Goal: Task Accomplishment & Management: Complete application form

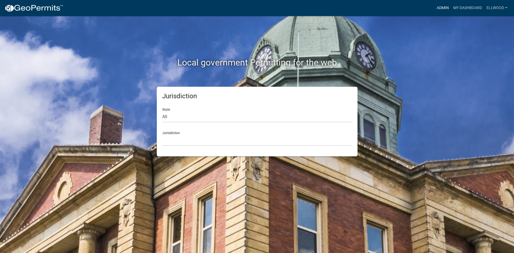
click at [440, 6] on link "Admin" at bounding box center [443, 8] width 17 height 10
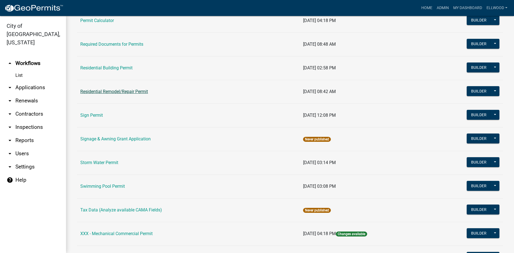
scroll to position [408, 0]
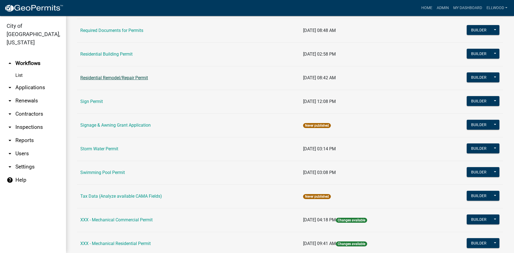
click at [115, 79] on link "Residential Remodel/Repair Permit" at bounding box center [114, 77] width 68 height 5
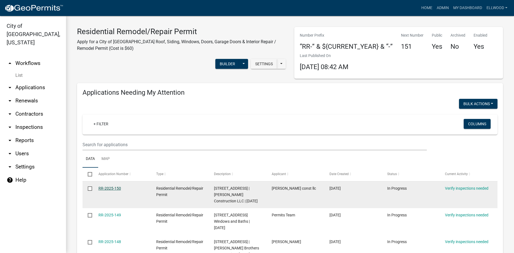
click at [113, 187] on link "RR-2025-150" at bounding box center [109, 188] width 23 height 4
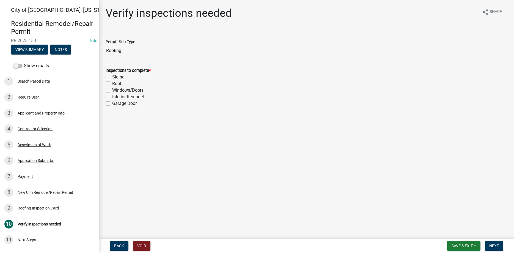
click at [112, 83] on label "Roof" at bounding box center [116, 83] width 9 height 7
click at [112, 83] on input "Roof" at bounding box center [114, 82] width 4 height 4
checkbox input "true"
checkbox input "false"
checkbox input "true"
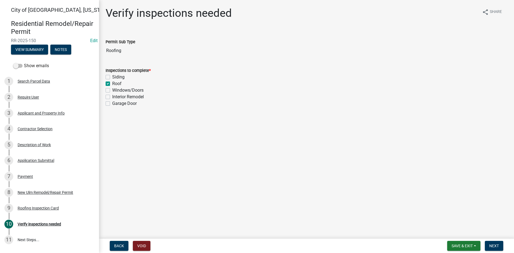
checkbox input "false"
click at [497, 244] on span "Next" at bounding box center [494, 245] width 10 height 4
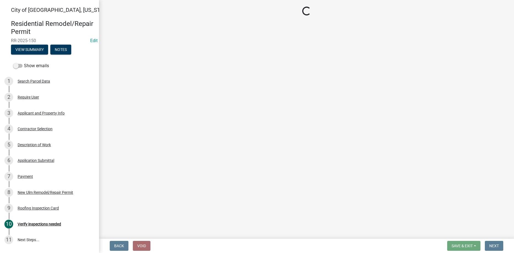
select select "805d55ac-e238-4e04-8f8e-acc067f36c3e"
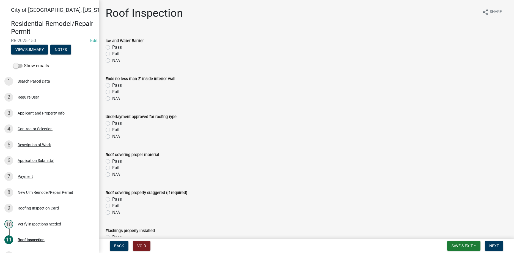
click at [112, 48] on label "Pass" at bounding box center [117, 47] width 10 height 7
click at [112, 48] on input "Pass" at bounding box center [114, 46] width 4 height 4
radio input "true"
click at [112, 84] on label "Pass" at bounding box center [117, 85] width 10 height 7
click at [112, 84] on input "Pass" at bounding box center [114, 84] width 4 height 4
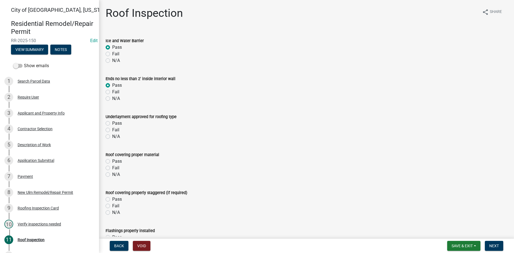
radio input "true"
click at [112, 123] on label "Pass" at bounding box center [117, 123] width 10 height 7
click at [112, 123] on input "Pass" at bounding box center [114, 122] width 4 height 4
radio input "true"
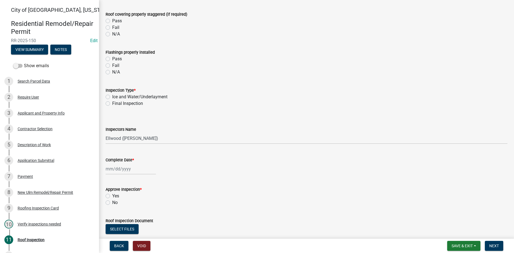
scroll to position [188, 0]
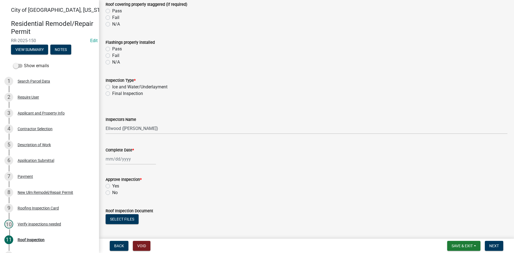
select select "8"
select select "2025"
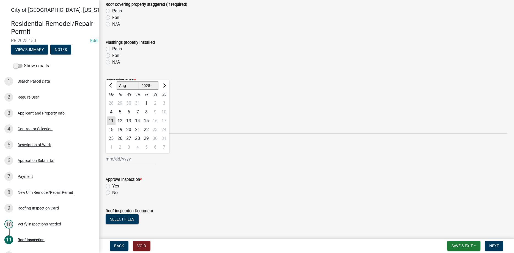
click at [138, 157] on input "Complete Date *" at bounding box center [131, 158] width 50 height 11
click at [110, 122] on div "11" at bounding box center [111, 120] width 9 height 9
type input "[DATE]"
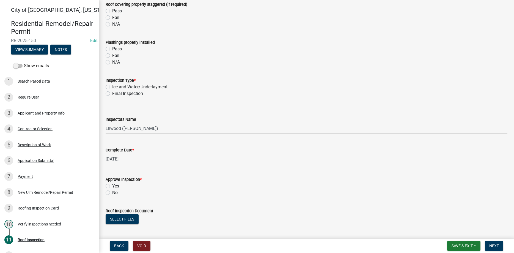
click at [112, 187] on label "Yes" at bounding box center [115, 186] width 7 height 7
click at [112, 186] on input "Yes" at bounding box center [114, 185] width 4 height 4
radio input "true"
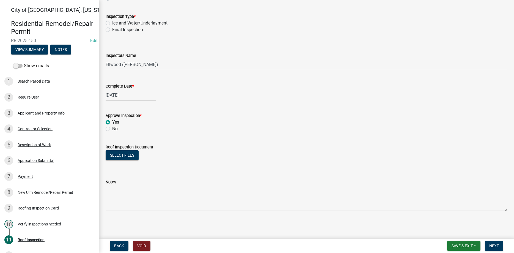
scroll to position [252, 0]
click at [112, 22] on label "Ice and Water/Underlayment" at bounding box center [139, 22] width 55 height 7
click at [112, 22] on input "Ice and Water/Underlayment" at bounding box center [114, 21] width 4 height 4
radio input "true"
click at [498, 244] on span "Next" at bounding box center [494, 245] width 10 height 4
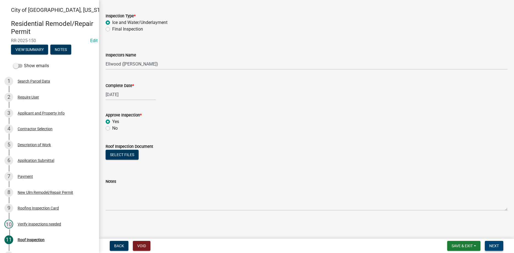
scroll to position [0, 0]
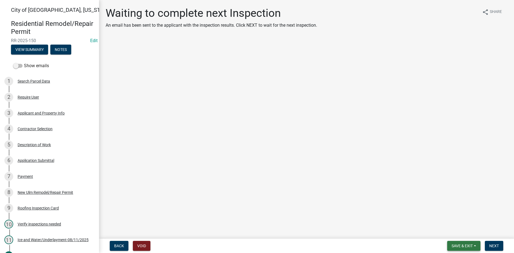
click at [459, 245] on span "Save & Exit" at bounding box center [462, 245] width 21 height 4
click at [454, 232] on button "Save & Exit" at bounding box center [458, 231] width 44 height 13
